Goal: Entertainment & Leisure: Consume media (video, audio)

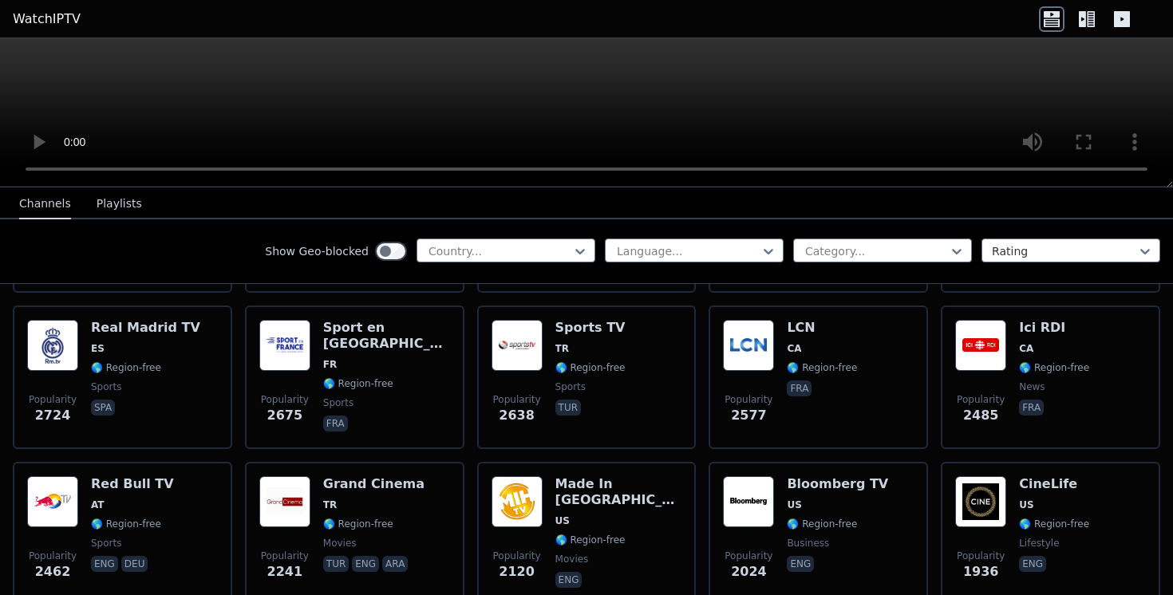
scroll to position [487, 0]
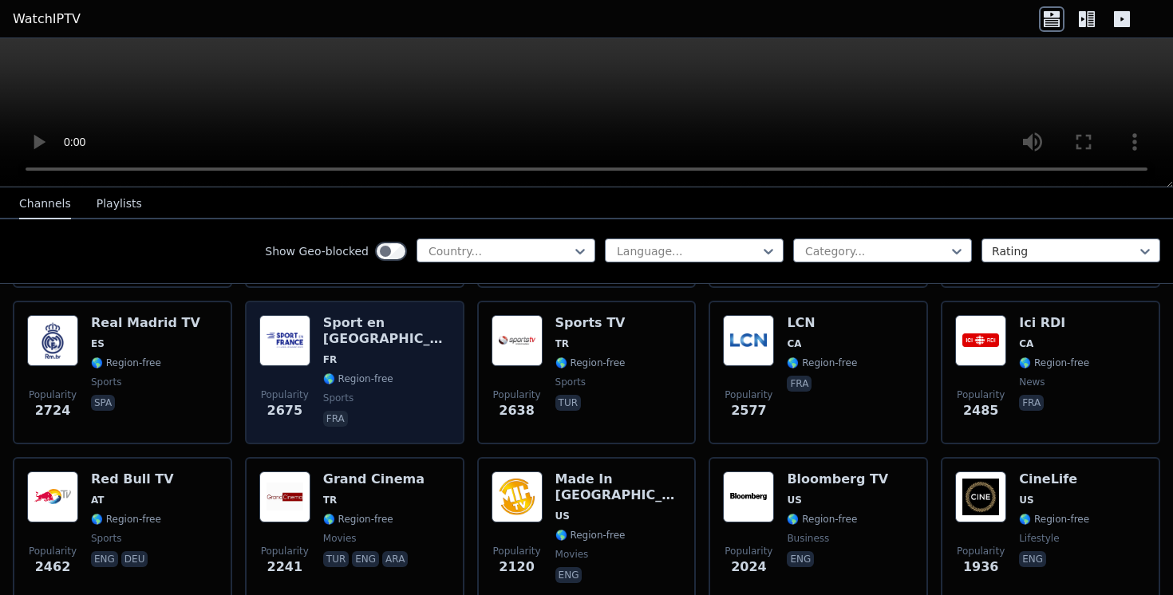
click at [287, 357] on img at bounding box center [284, 340] width 51 height 51
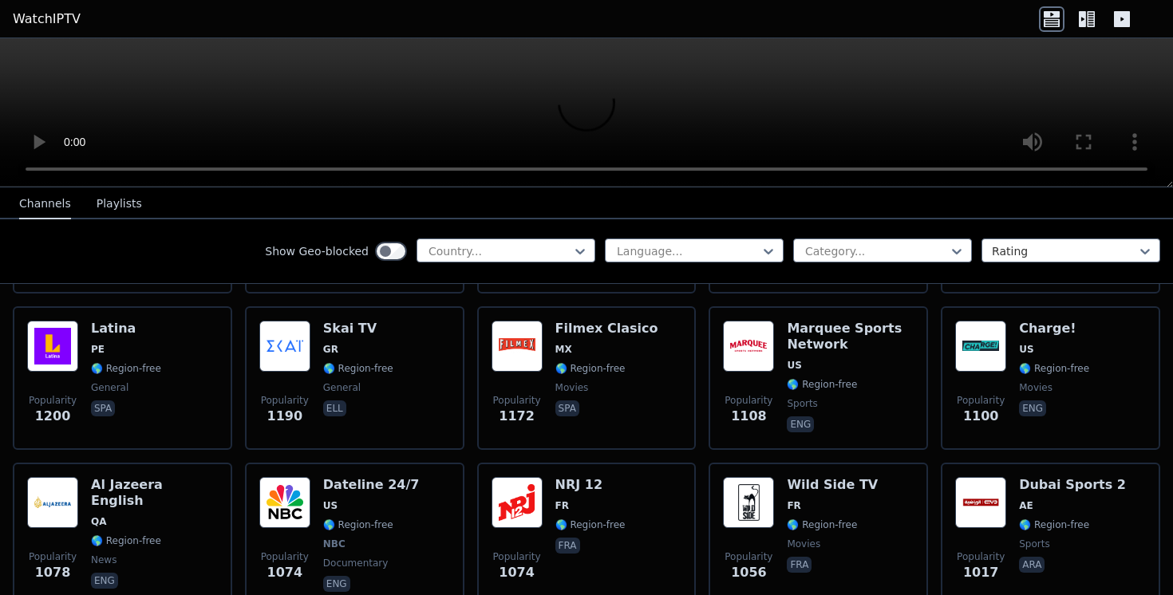
scroll to position [1583, 0]
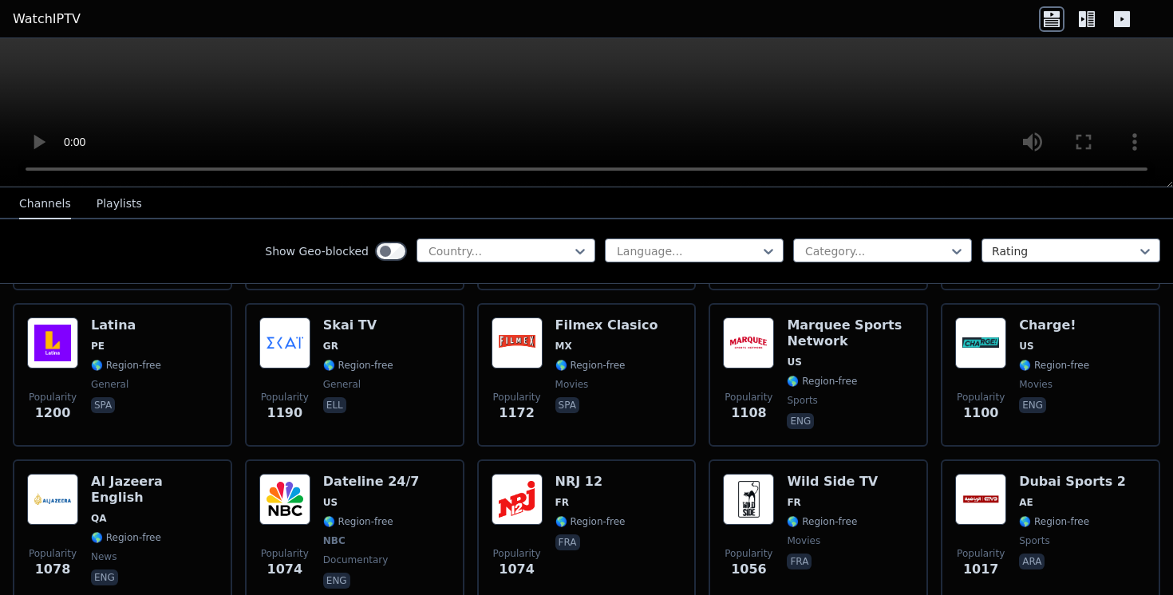
click at [578, 246] on icon at bounding box center [580, 251] width 16 height 16
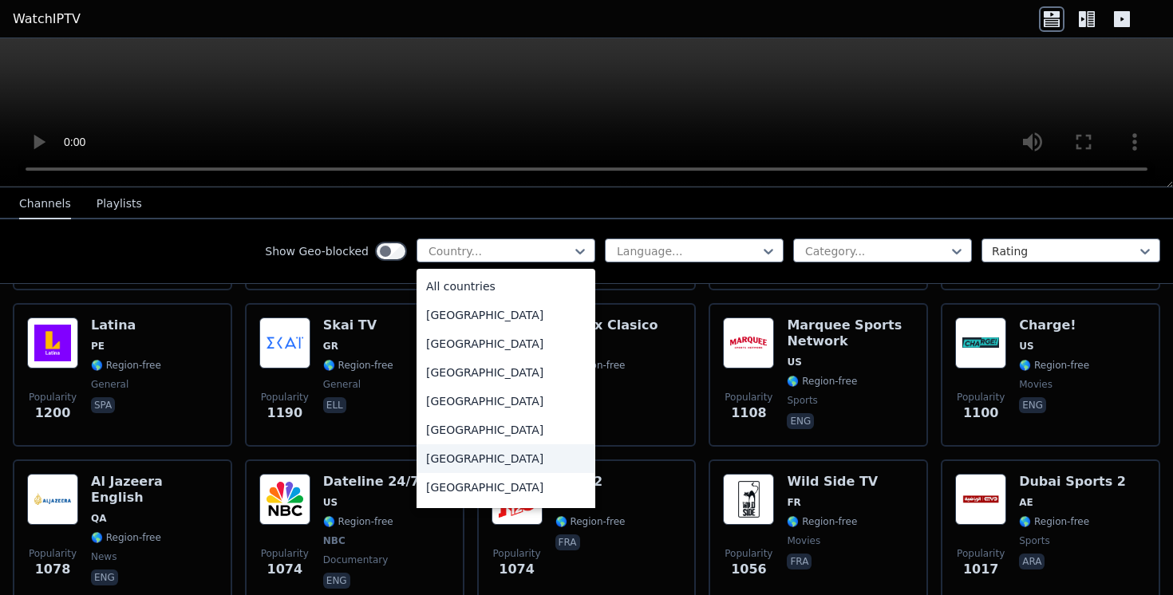
click at [490, 449] on div "[GEOGRAPHIC_DATA]" at bounding box center [506, 459] width 179 height 29
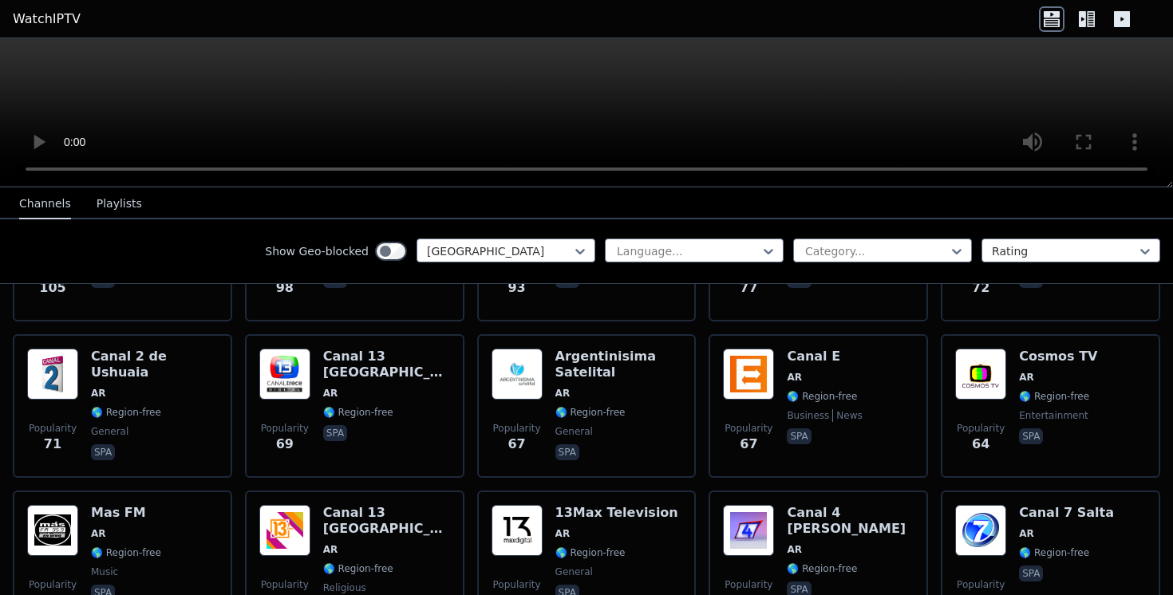
scroll to position [469, 0]
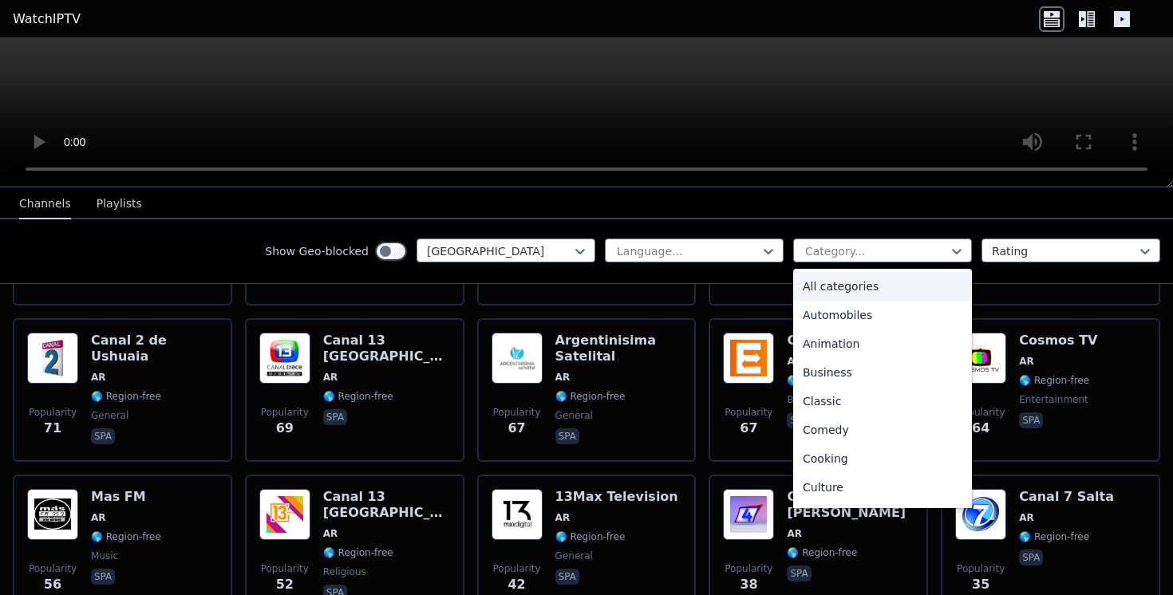
click at [821, 247] on div at bounding box center [876, 251] width 145 height 16
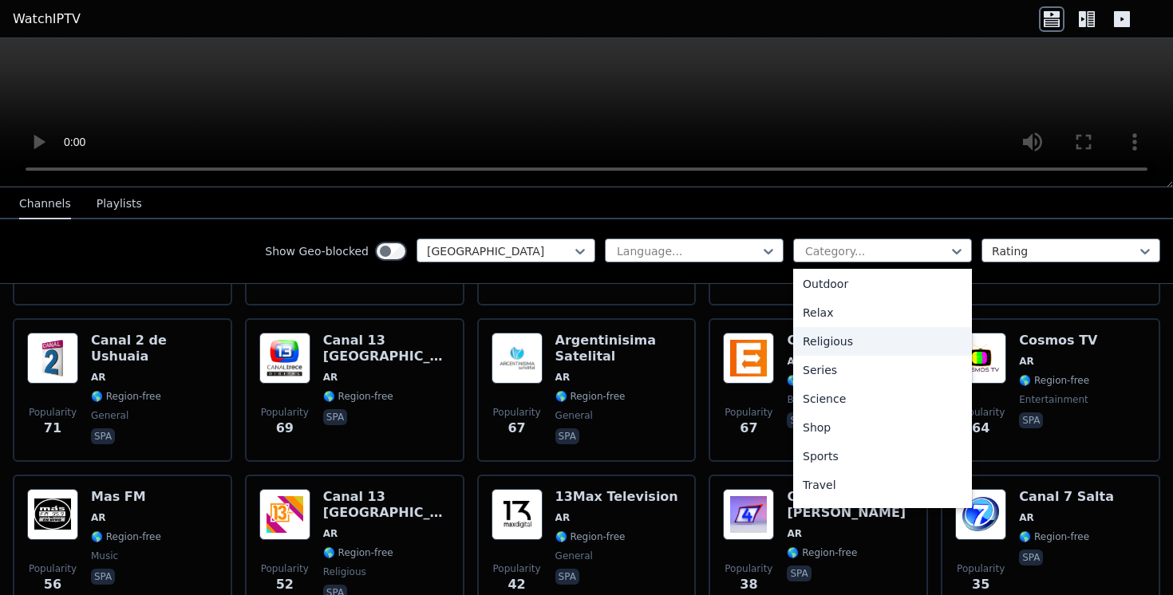
scroll to position [543, 0]
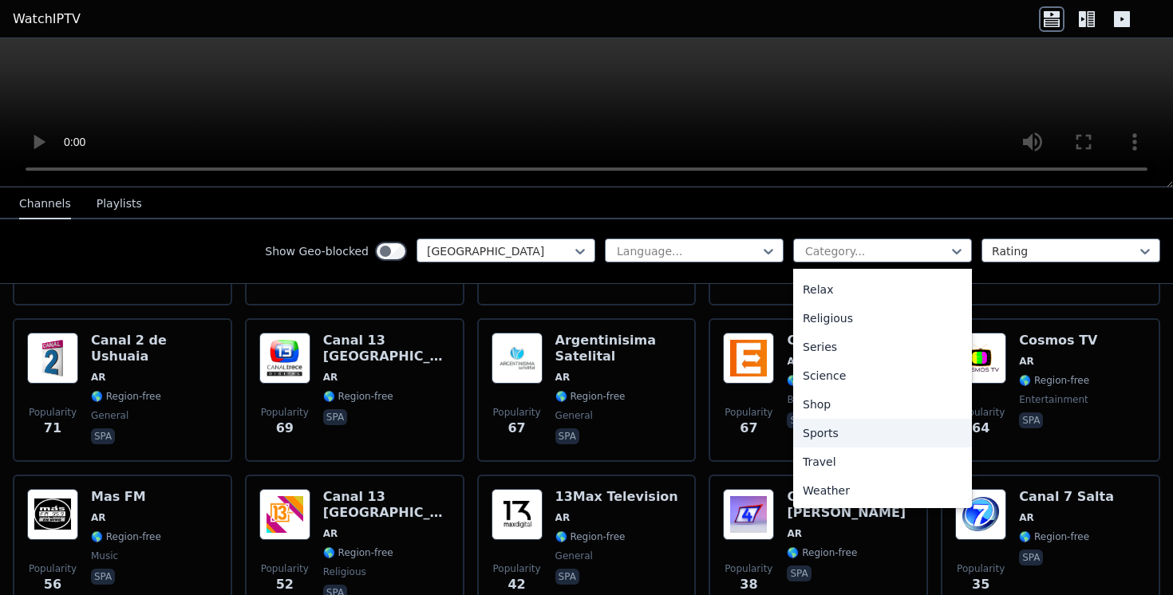
click at [832, 438] on div "Sports" at bounding box center [882, 433] width 179 height 29
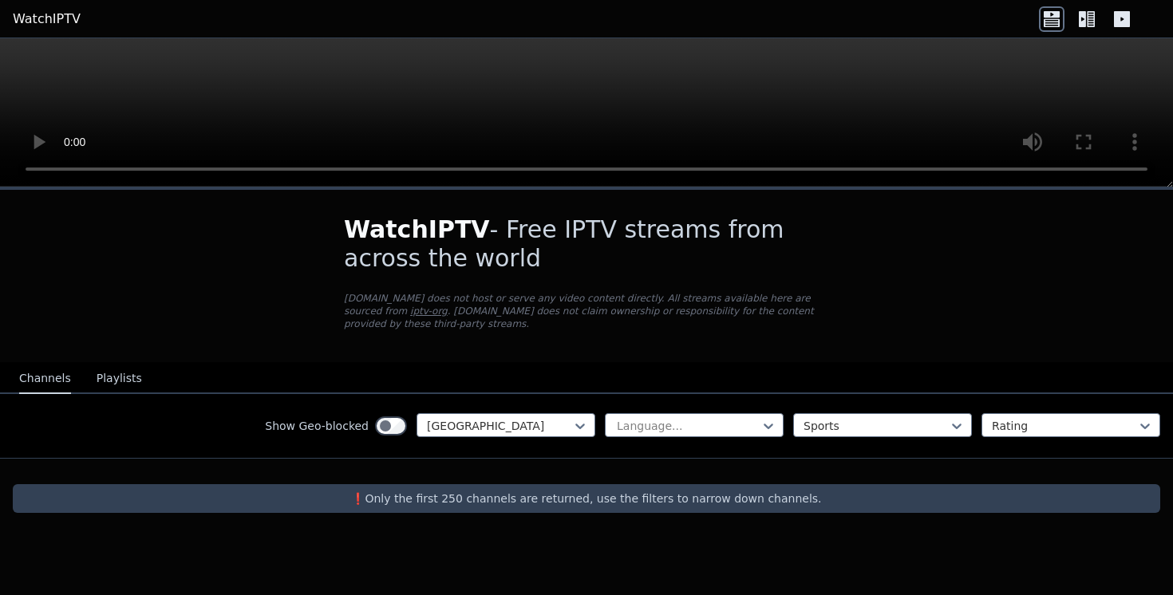
click at [823, 429] on div at bounding box center [876, 426] width 145 height 16
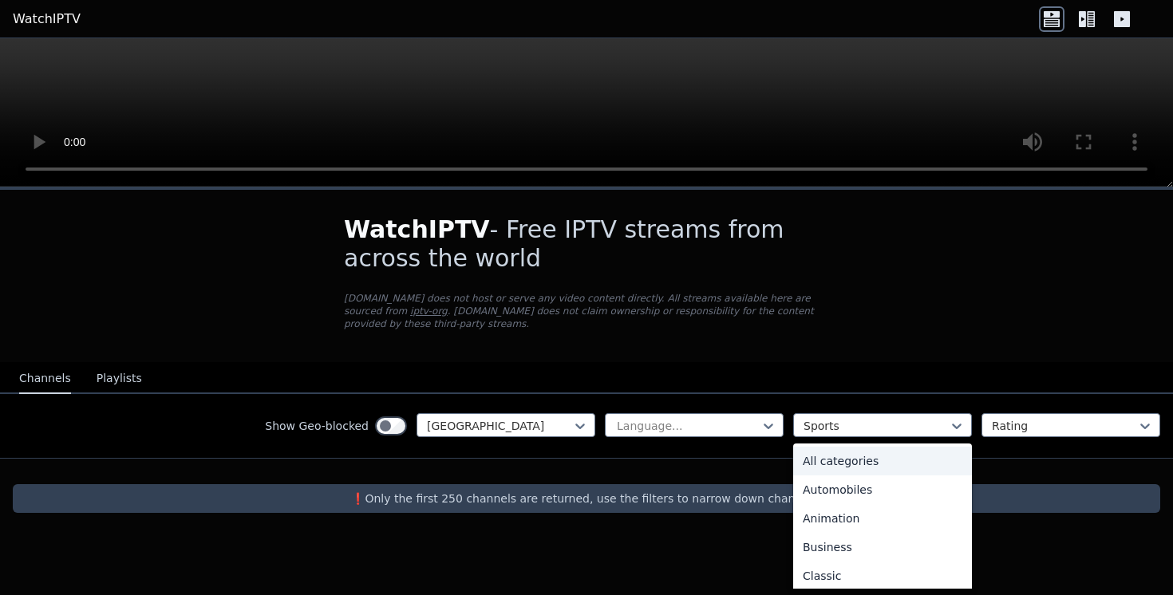
click at [837, 462] on div "All categories" at bounding box center [882, 461] width 179 height 29
click at [844, 431] on div at bounding box center [876, 426] width 145 height 16
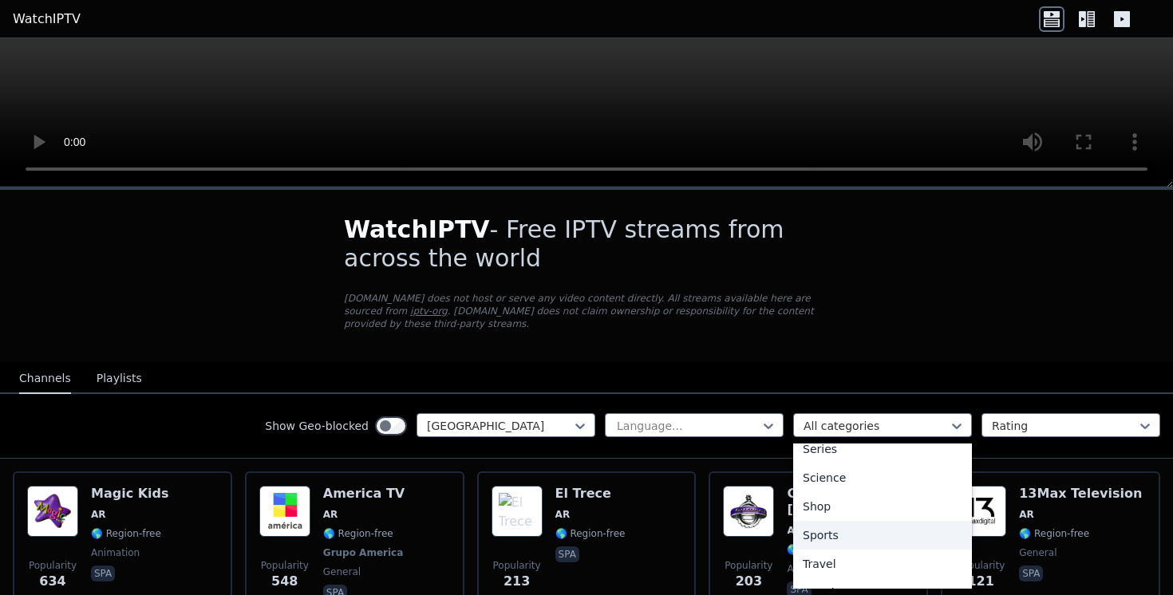
scroll to position [619, 0]
click at [846, 531] on div "Sports" at bounding box center [882, 531] width 179 height 29
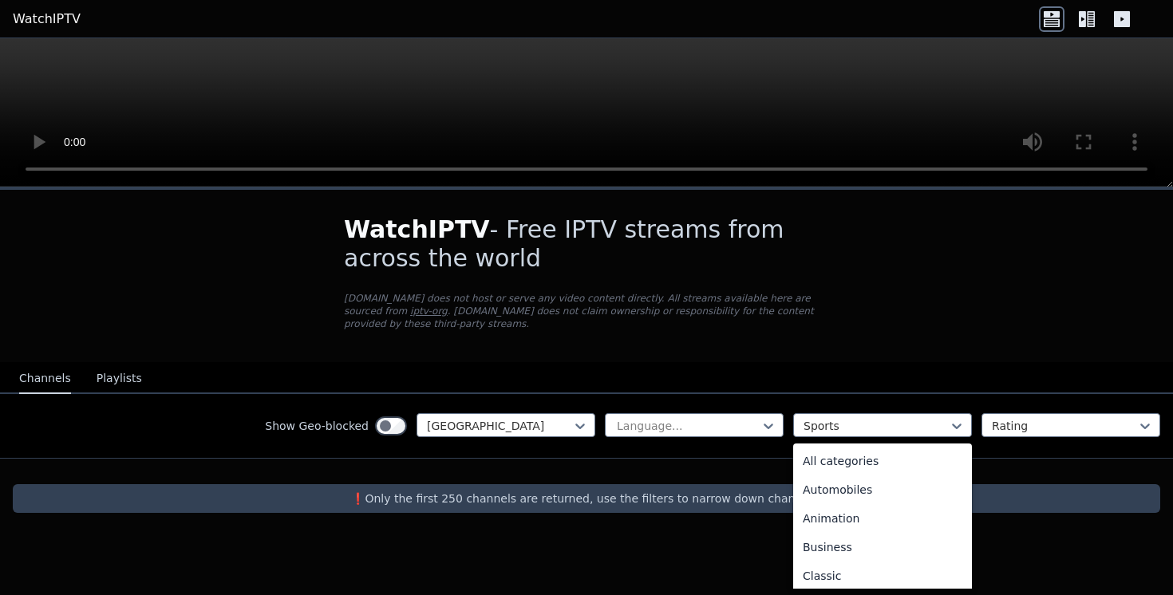
click at [844, 414] on div "Sports" at bounding box center [882, 425] width 179 height 24
click at [842, 456] on div "All categories" at bounding box center [882, 461] width 179 height 29
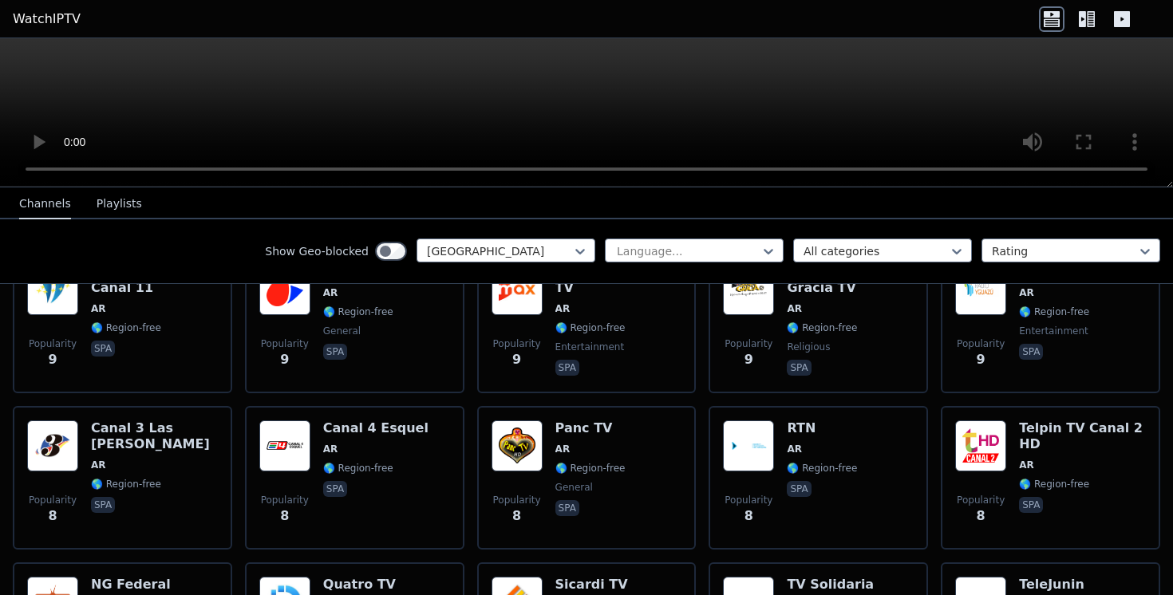
scroll to position [2768, 0]
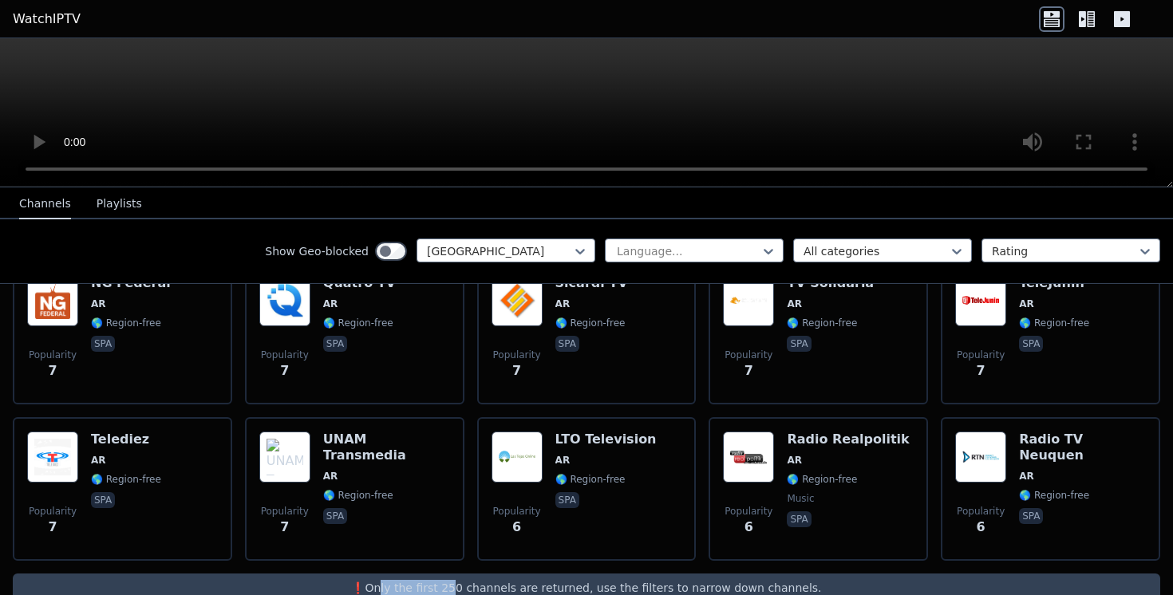
drag, startPoint x: 401, startPoint y: 559, endPoint x: 469, endPoint y: 560, distance: 67.1
click at [469, 580] on p "❗️Only the first 250 channels are returned, use the filters to narrow down chan…" at bounding box center [586, 588] width 1135 height 16
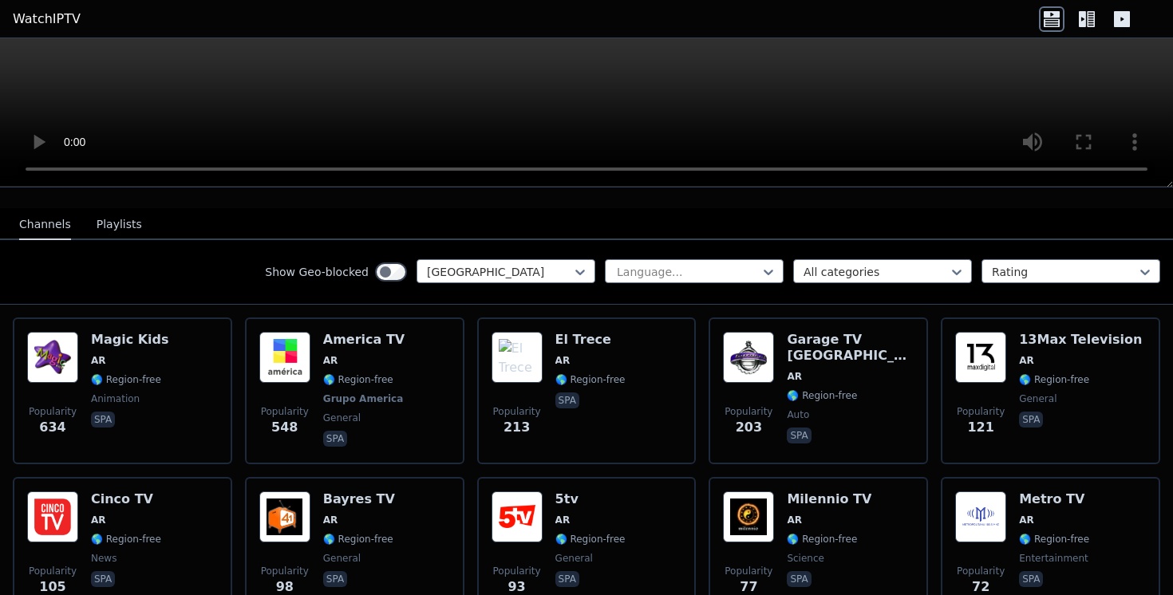
scroll to position [0, 0]
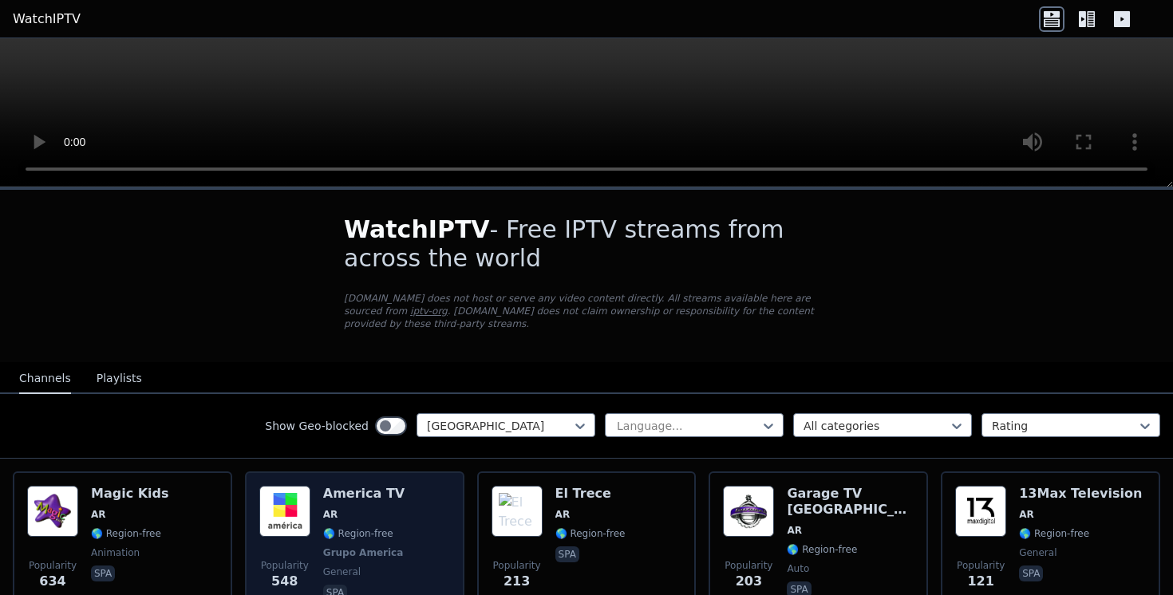
click at [282, 518] on img at bounding box center [284, 511] width 51 height 51
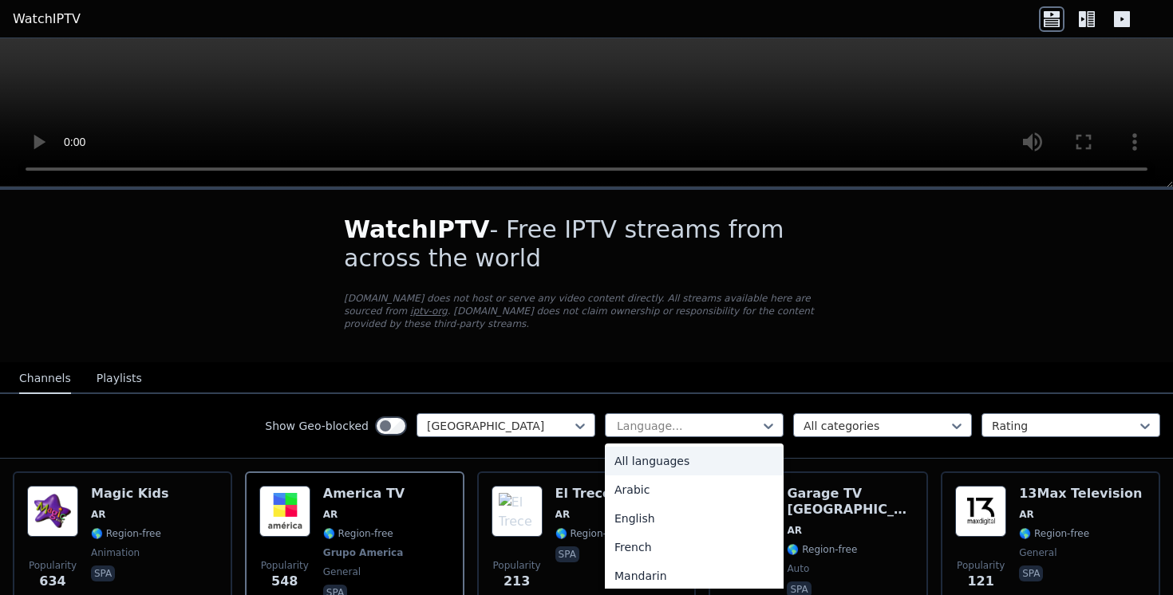
click at [666, 425] on div at bounding box center [687, 426] width 145 height 16
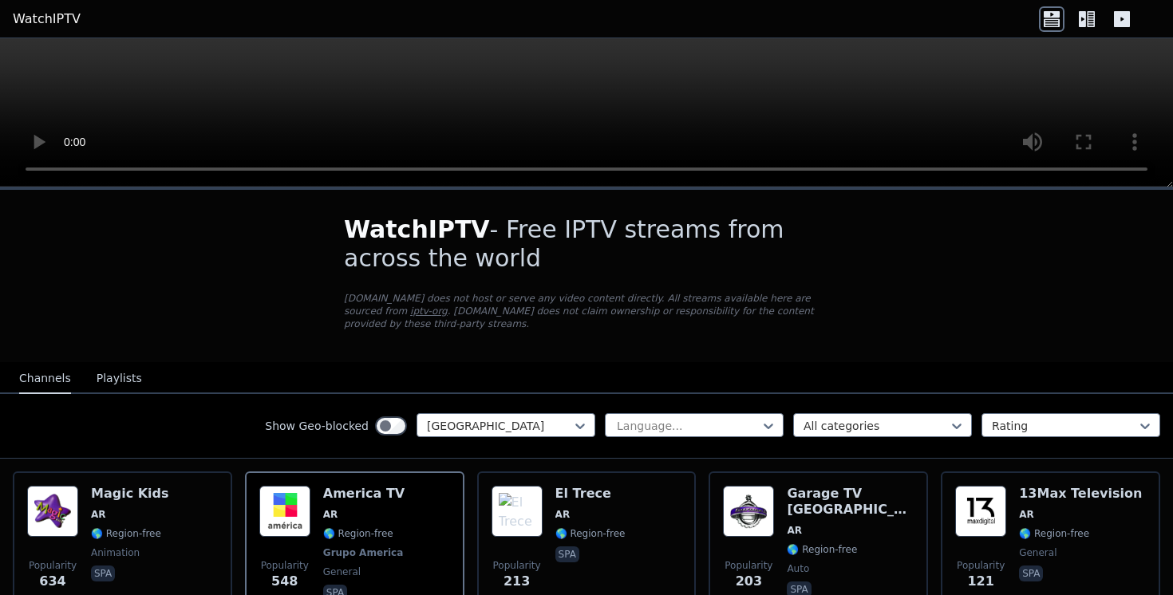
click at [666, 425] on div at bounding box center [687, 426] width 145 height 16
